Goal: Transaction & Acquisition: Book appointment/travel/reservation

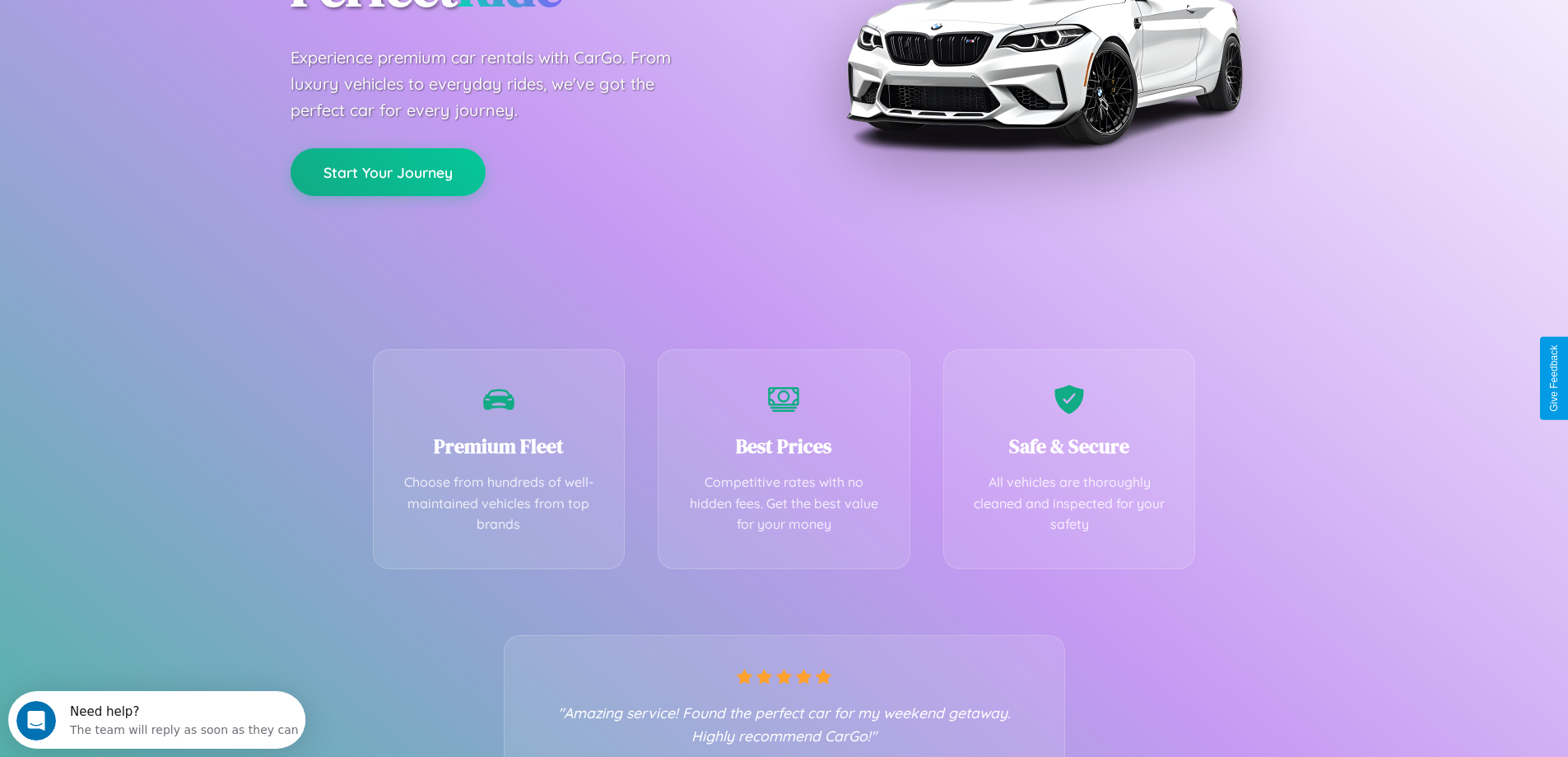
scroll to position [325, 0]
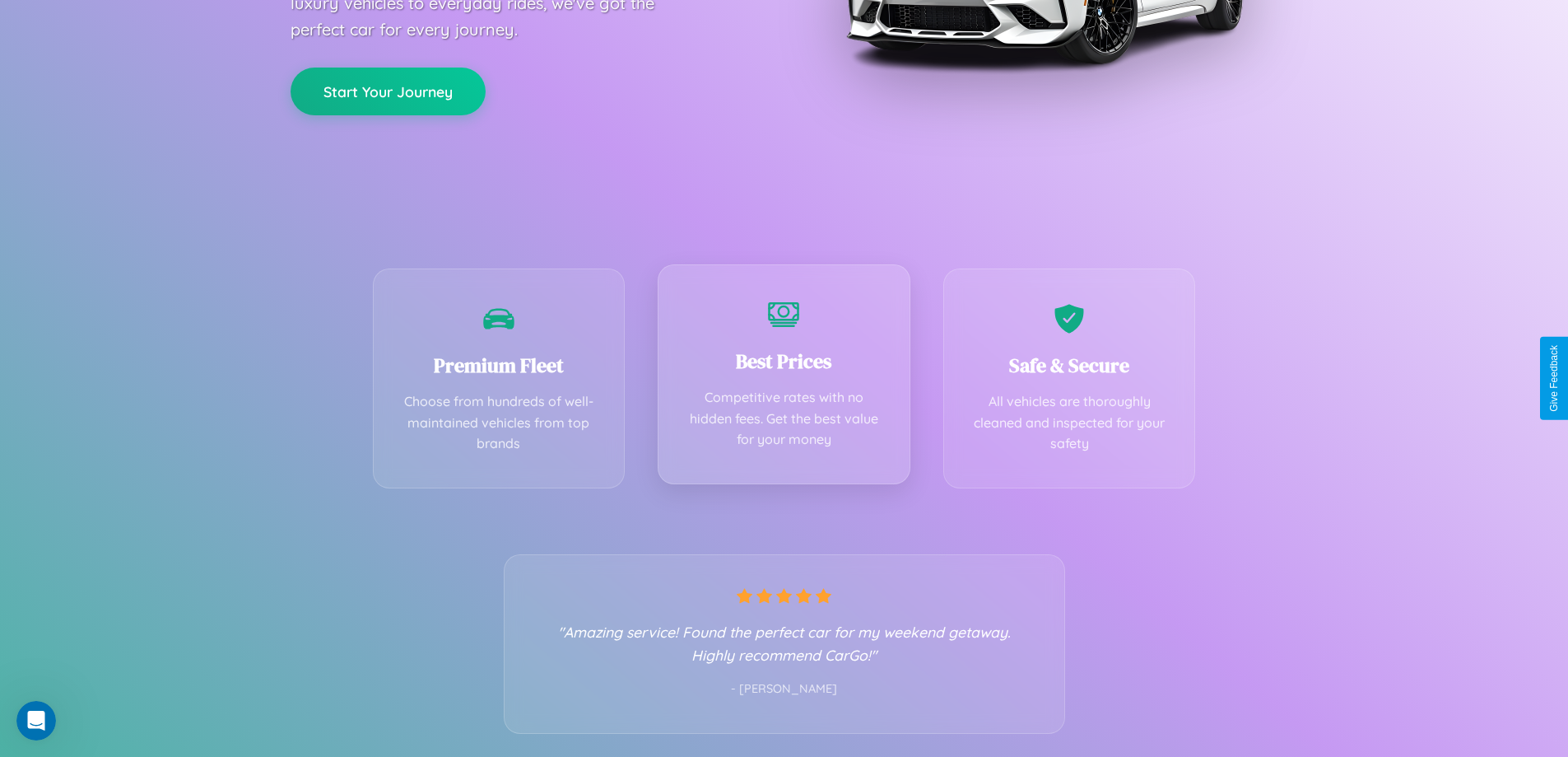
click at [784, 378] on div "Best Prices Competitive rates with no hidden fees. Get the best value for your …" at bounding box center [784, 374] width 253 height 220
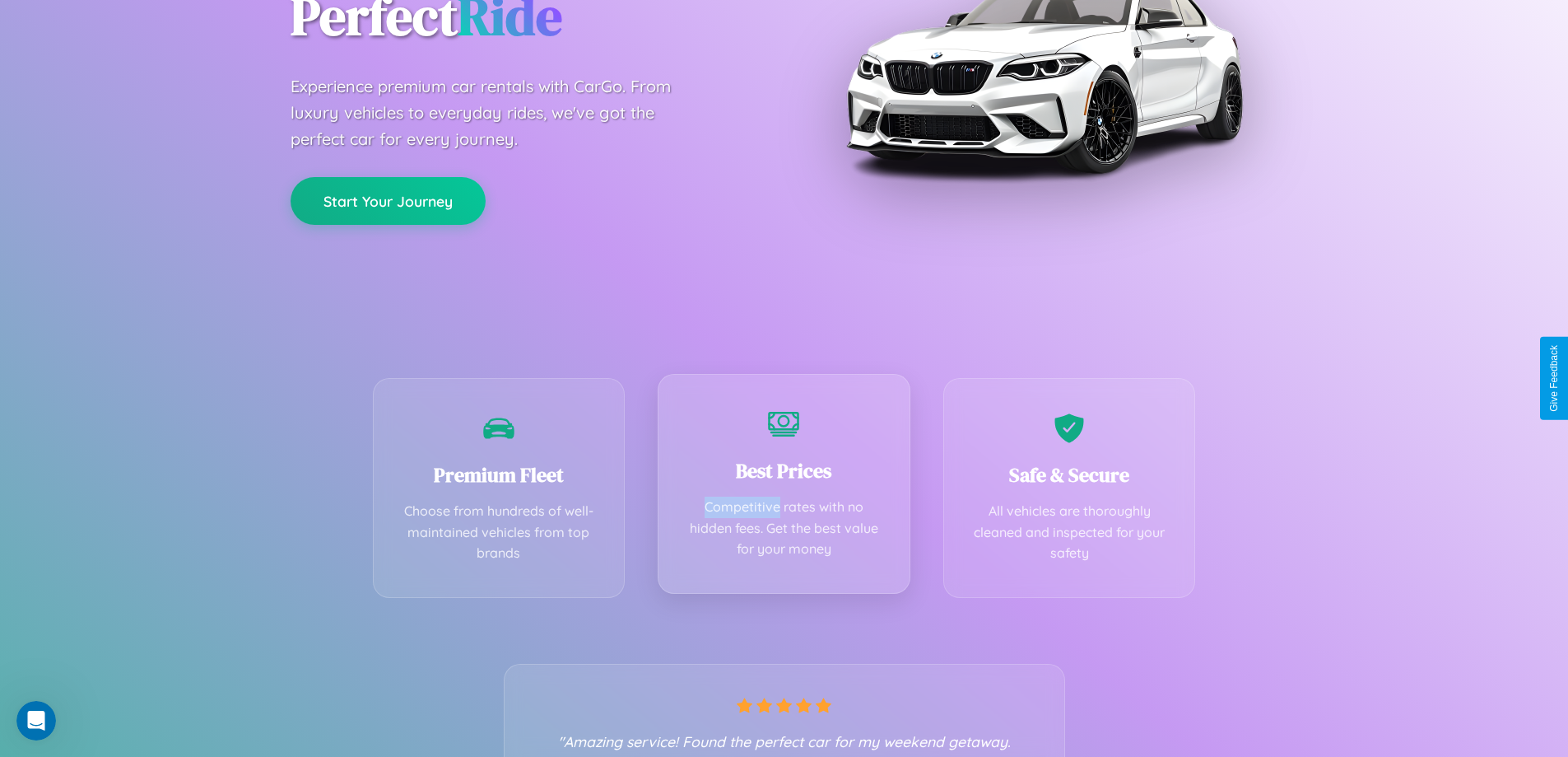
scroll to position [0, 0]
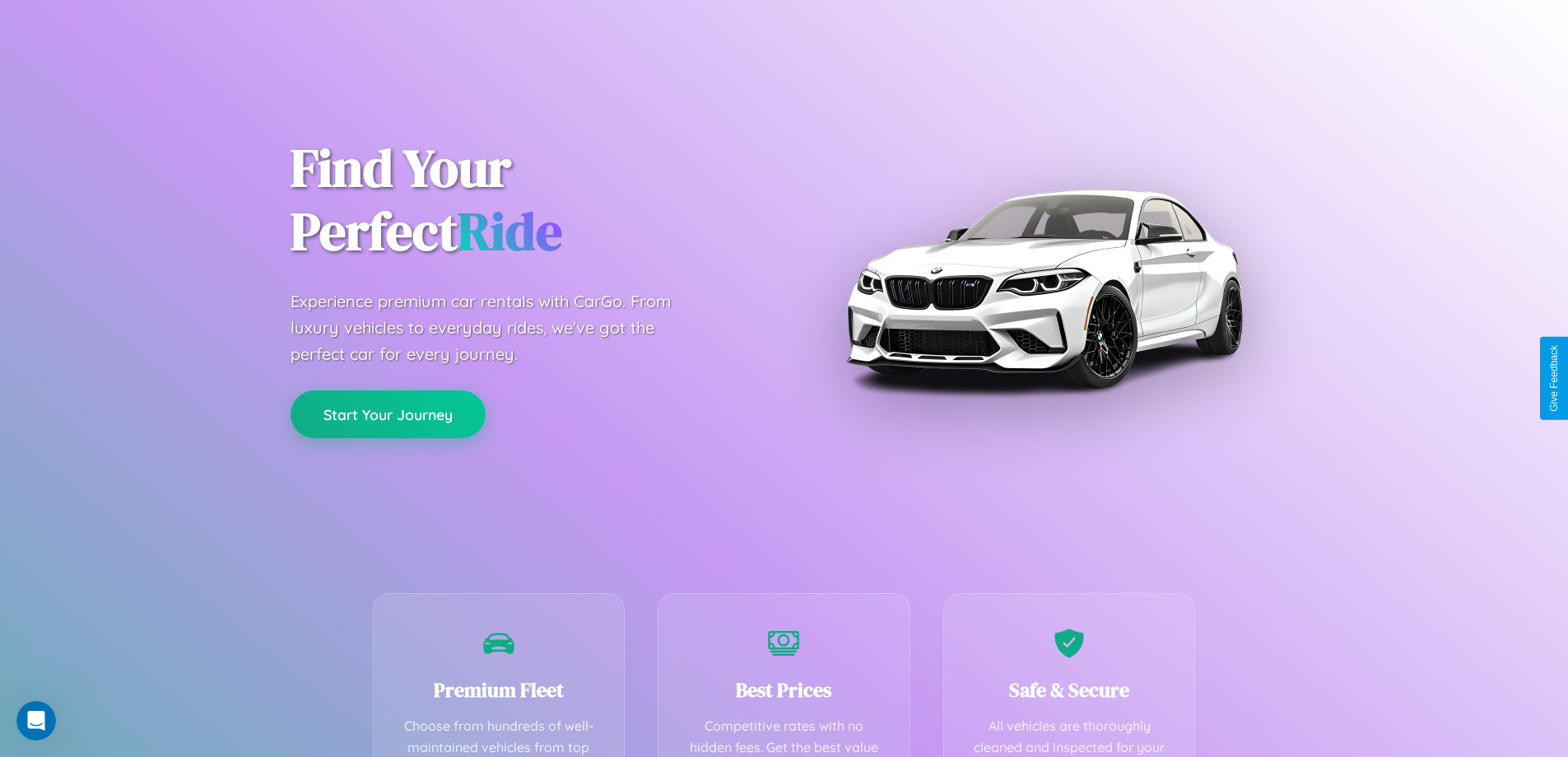
click at [388, 415] on button "Start Your Journey" at bounding box center [388, 414] width 195 height 48
click at [388, 414] on button "Start Your Journey" at bounding box center [388, 414] width 195 height 48
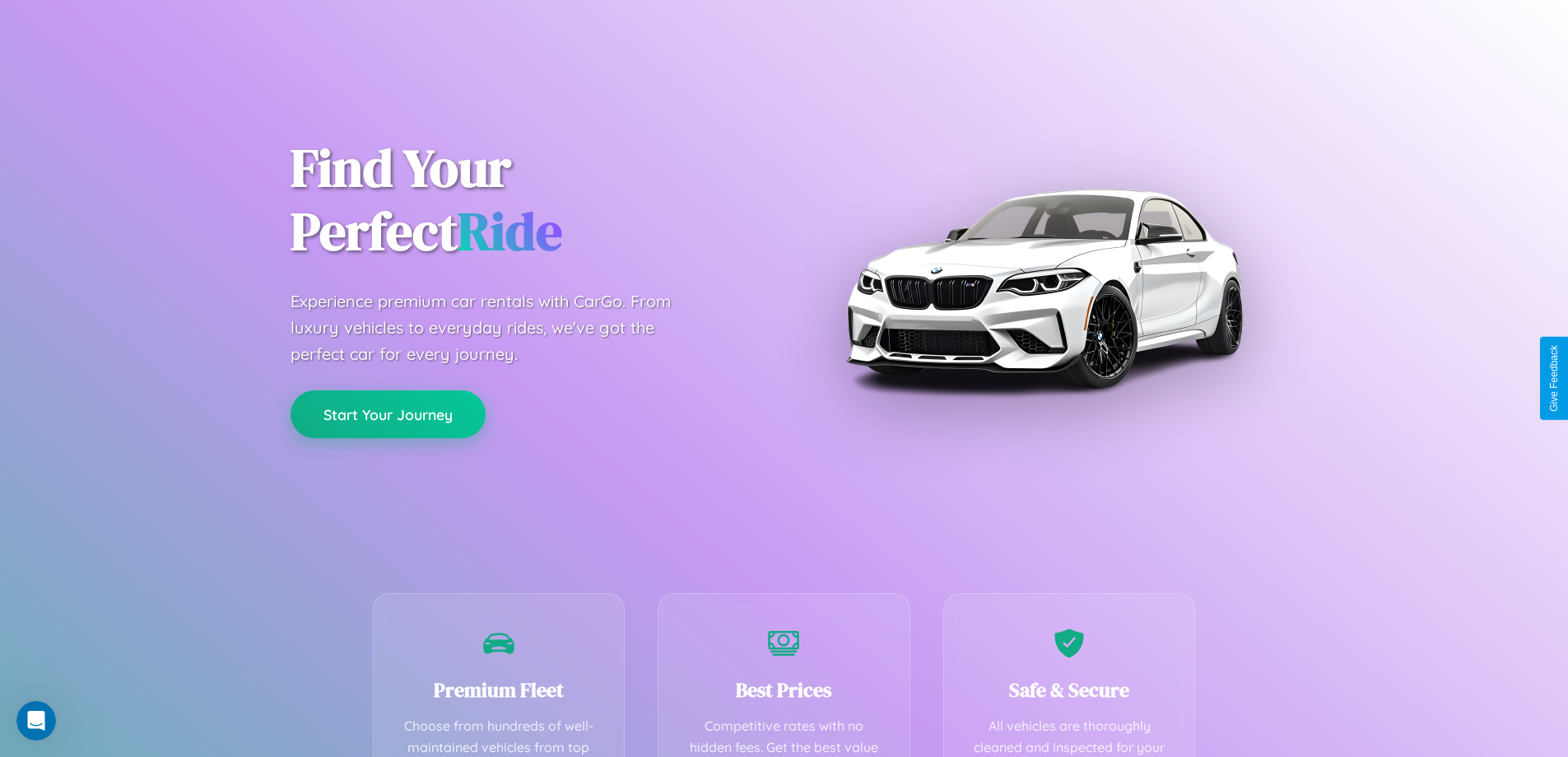
click at [388, 414] on button "Start Your Journey" at bounding box center [388, 414] width 195 height 48
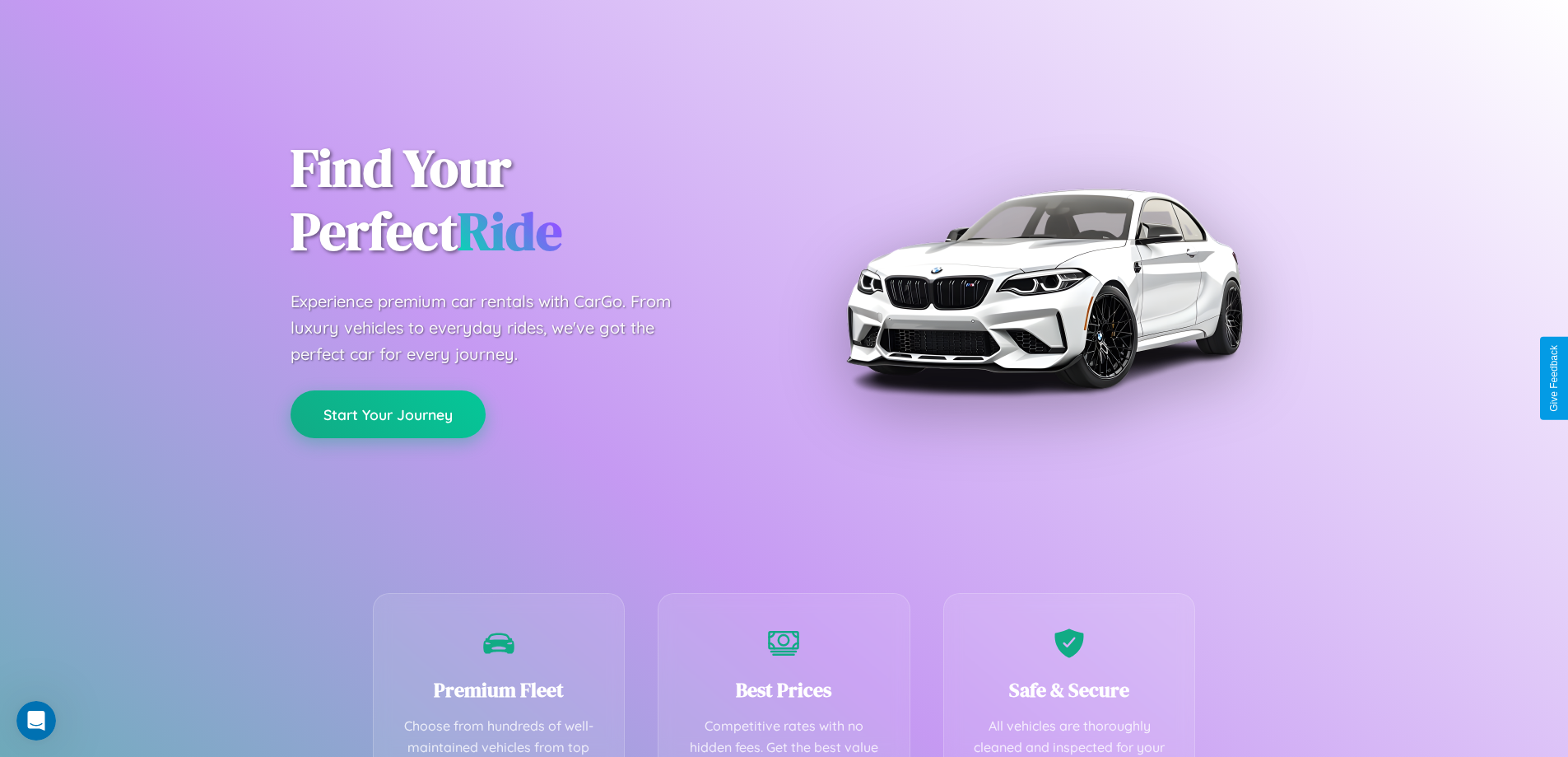
click at [388, 414] on button "Start Your Journey" at bounding box center [388, 414] width 195 height 48
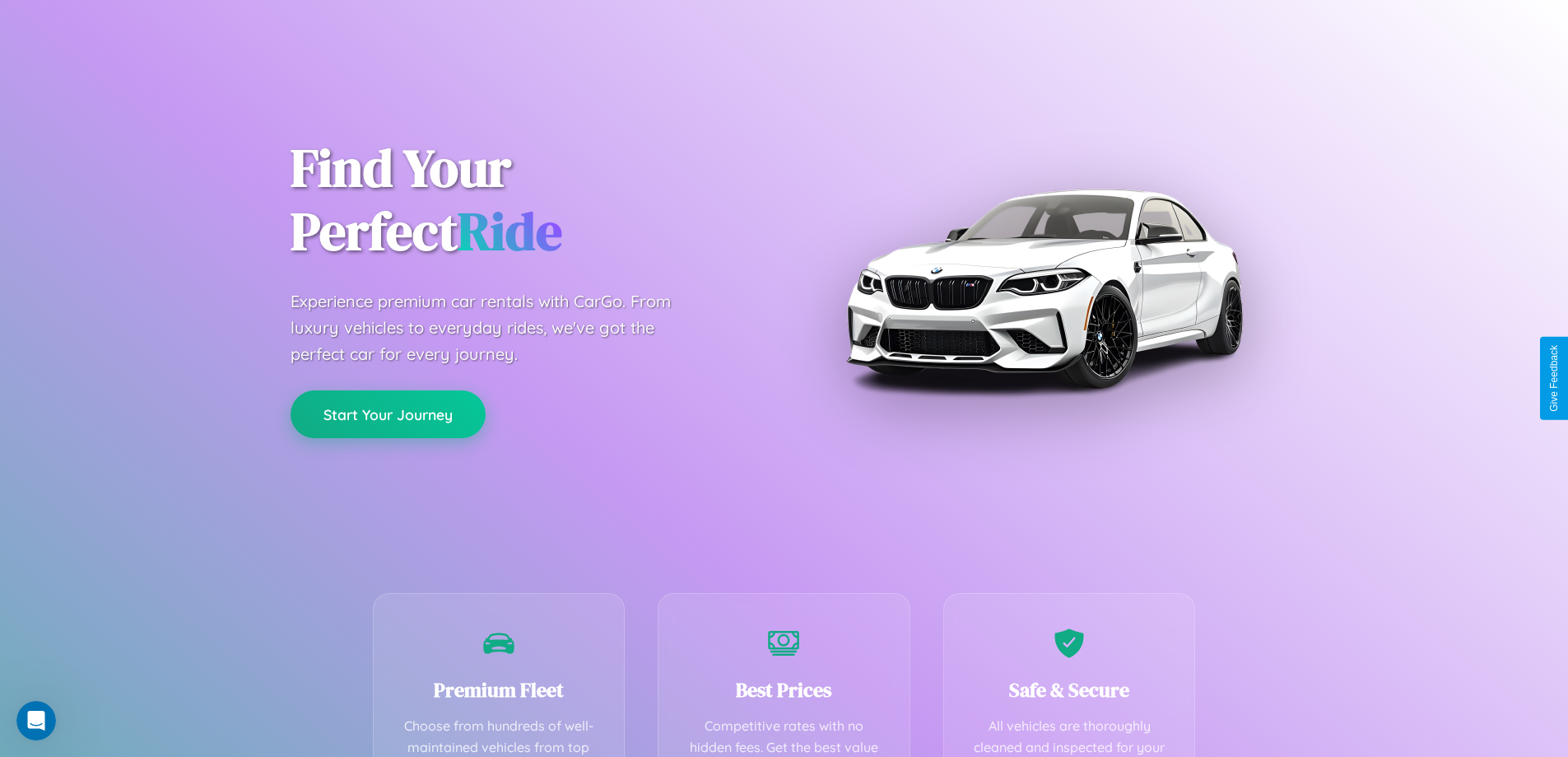
click at [388, 414] on button "Start Your Journey" at bounding box center [388, 414] width 195 height 48
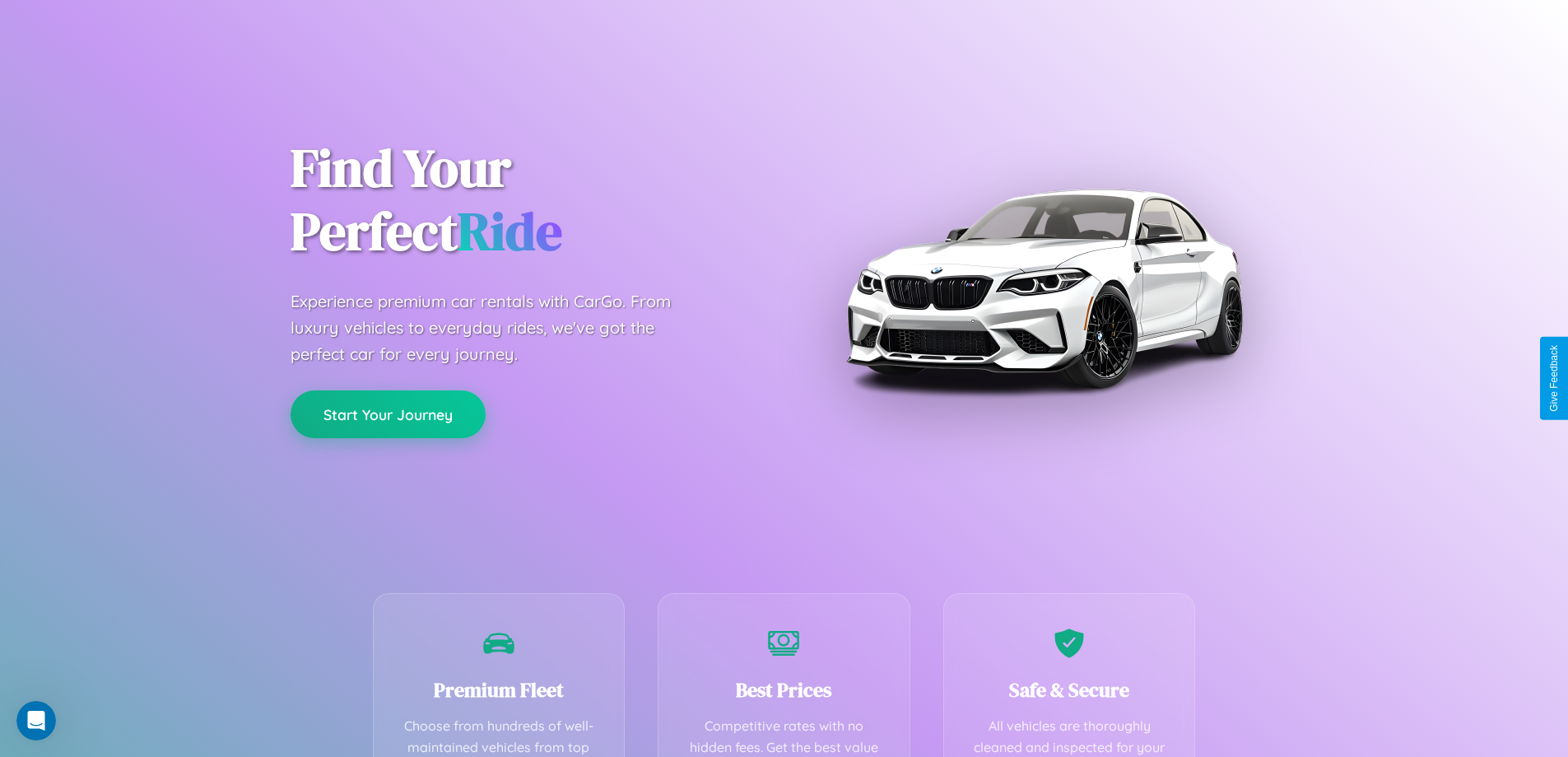
click at [388, 414] on button "Start Your Journey" at bounding box center [388, 414] width 195 height 48
